Goal: Check status: Check status

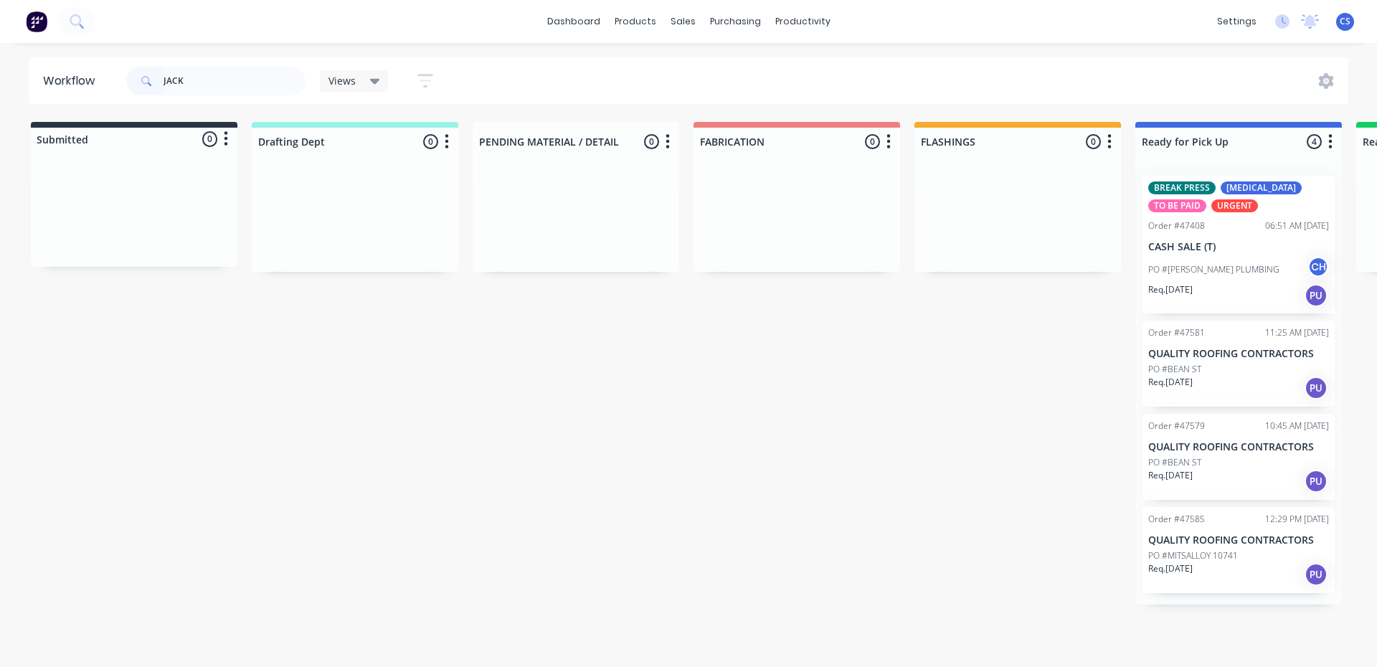
type input "JACK"
click at [1245, 286] on div "Req. [DATE] PU" at bounding box center [1238, 295] width 181 height 24
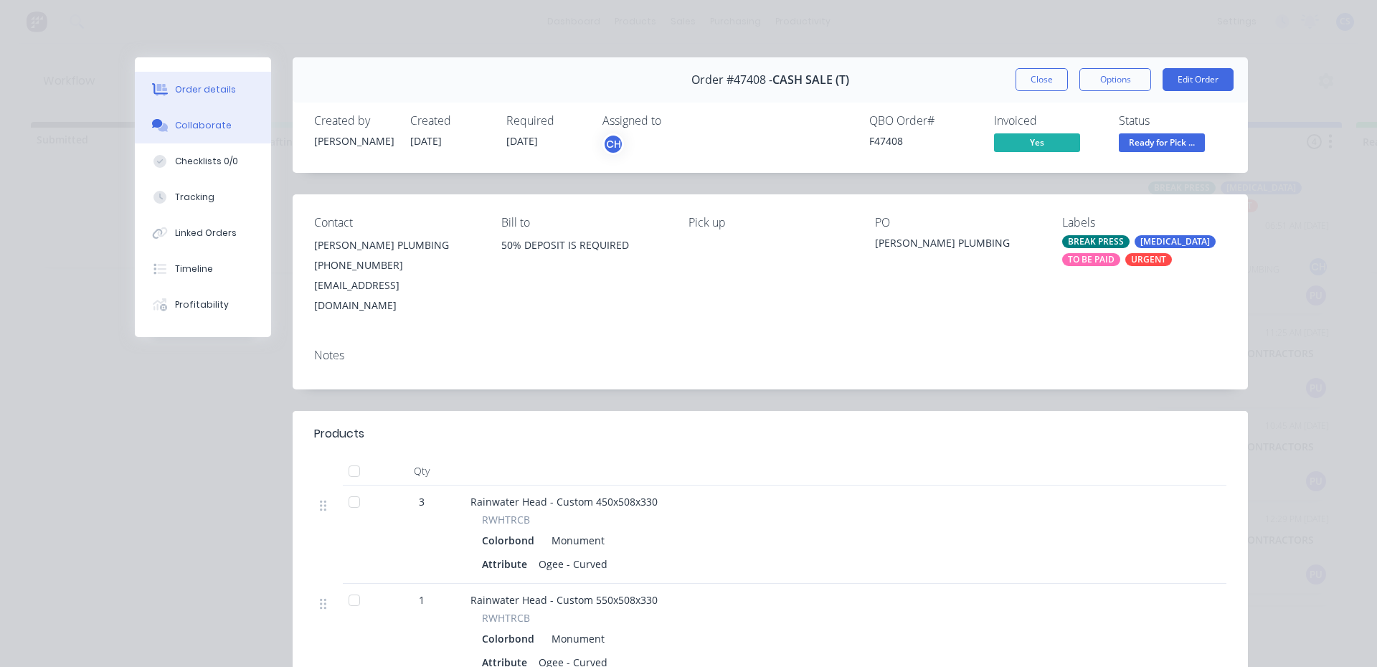
click at [181, 115] on button "Collaborate" at bounding box center [203, 126] width 136 height 36
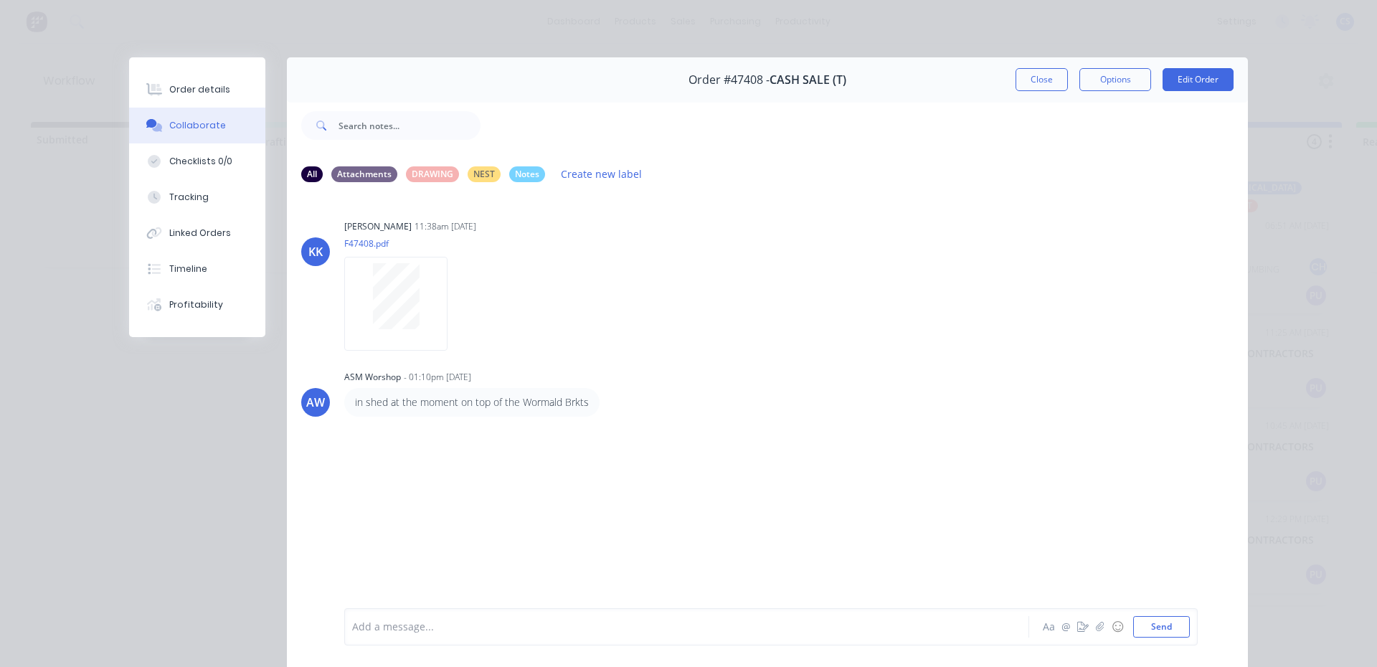
click at [1076, 635] on div "Aa @ ☺ Send" at bounding box center [1115, 627] width 150 height 22
click at [1076, 632] on button "button" at bounding box center [1082, 626] width 17 height 17
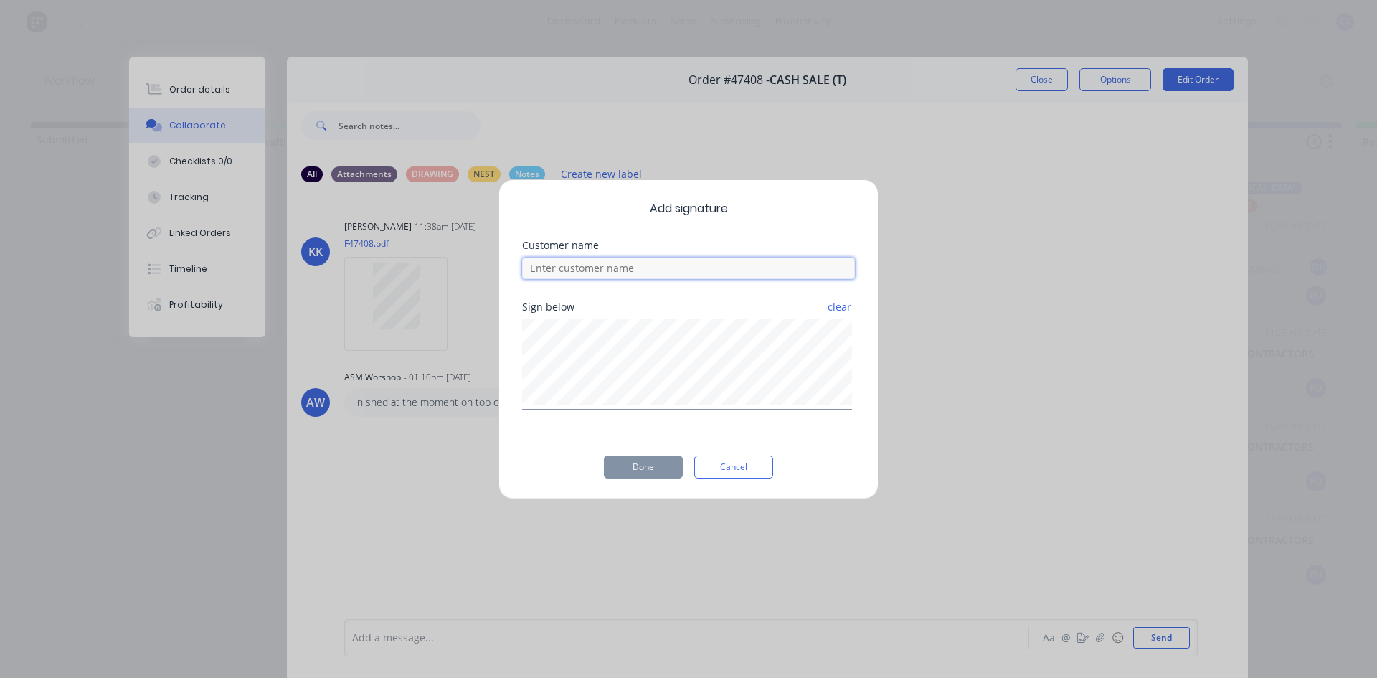
click at [598, 262] on input at bounding box center [688, 268] width 333 height 22
type input "[PERSON_NAME]"
click at [635, 478] on button "Done" at bounding box center [643, 466] width 79 height 23
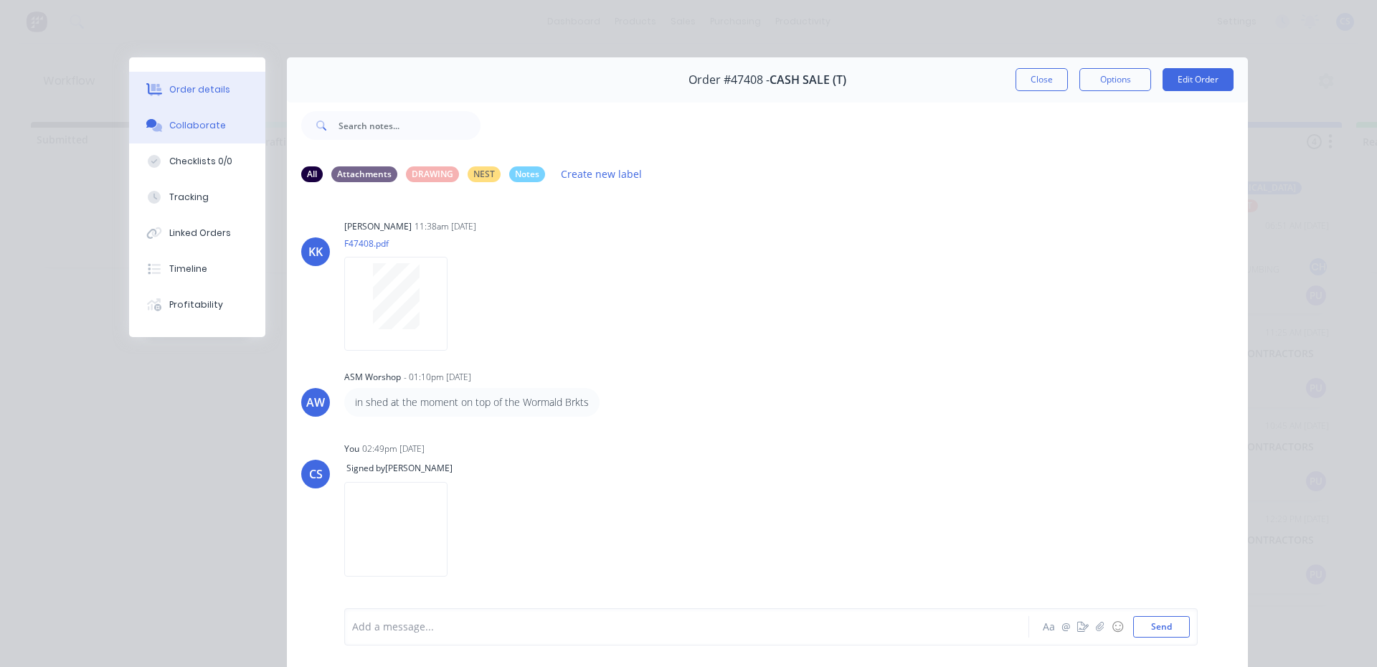
click at [220, 92] on button "Order details" at bounding box center [197, 90] width 136 height 36
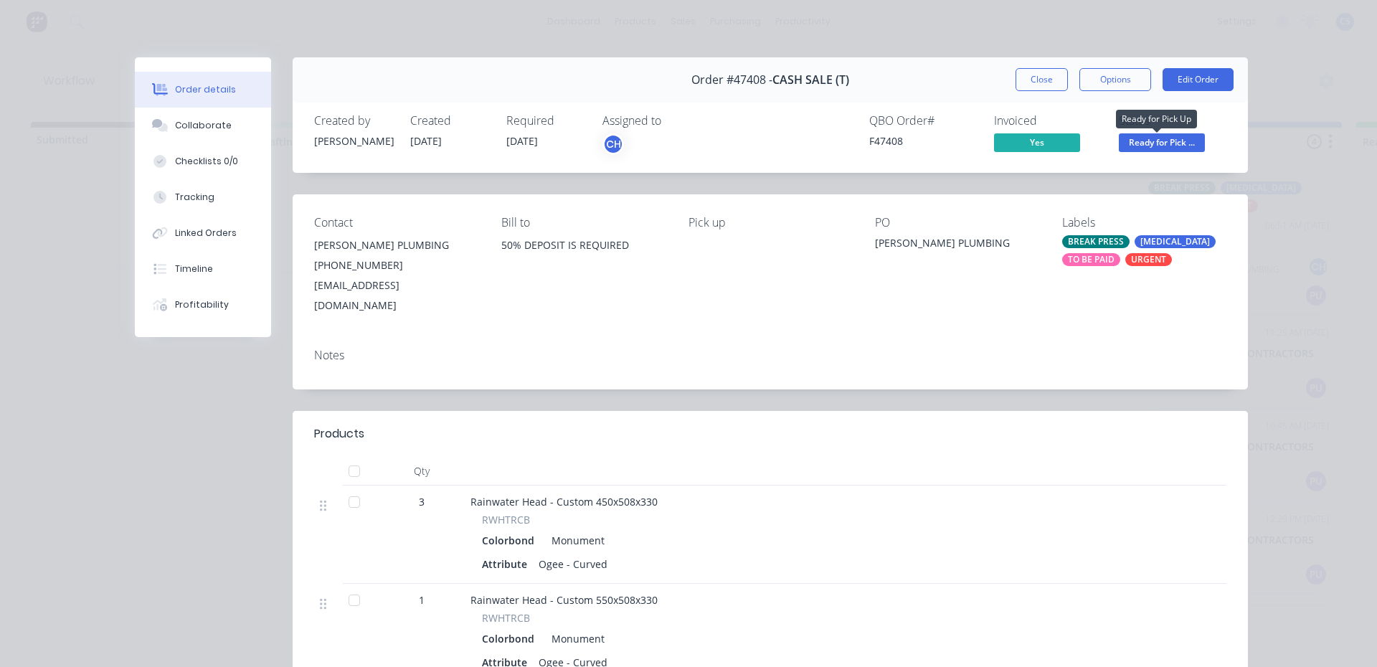
click at [1127, 134] on span "Ready for Pick ..." at bounding box center [1162, 142] width 86 height 18
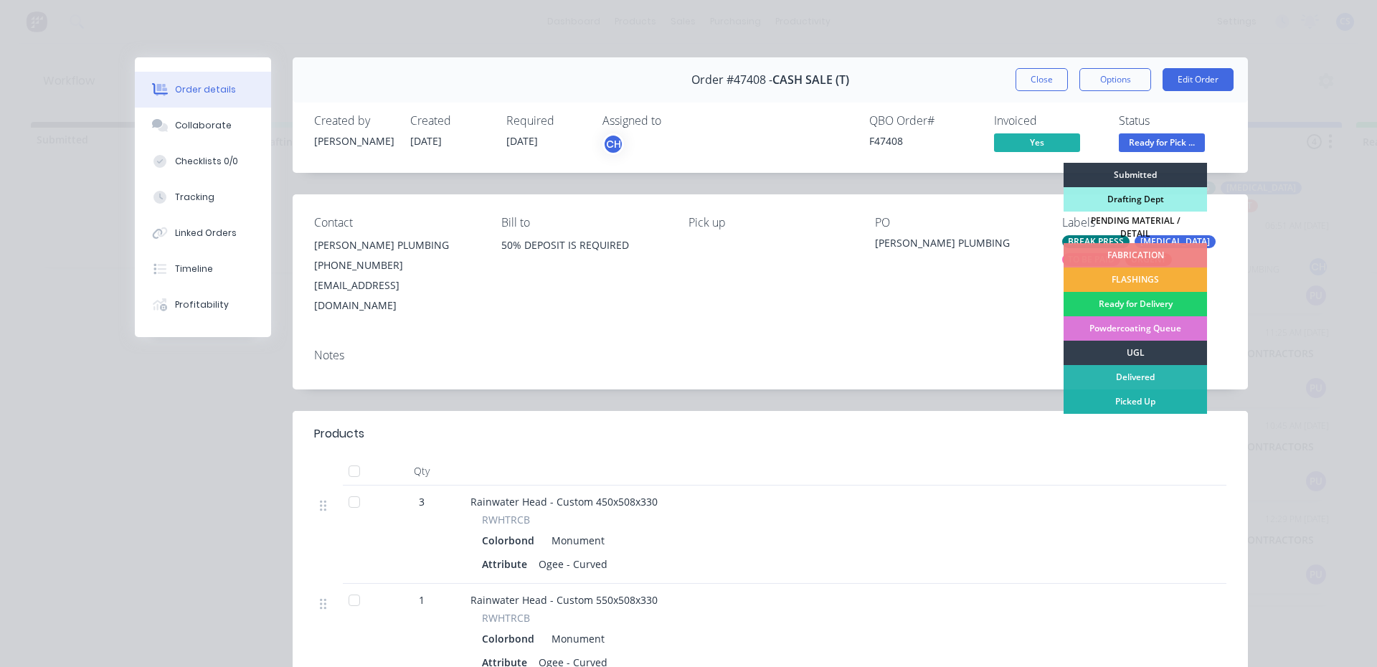
click at [1112, 395] on div "Picked Up" at bounding box center [1134, 401] width 143 height 24
